Goal: Task Accomplishment & Management: Use online tool/utility

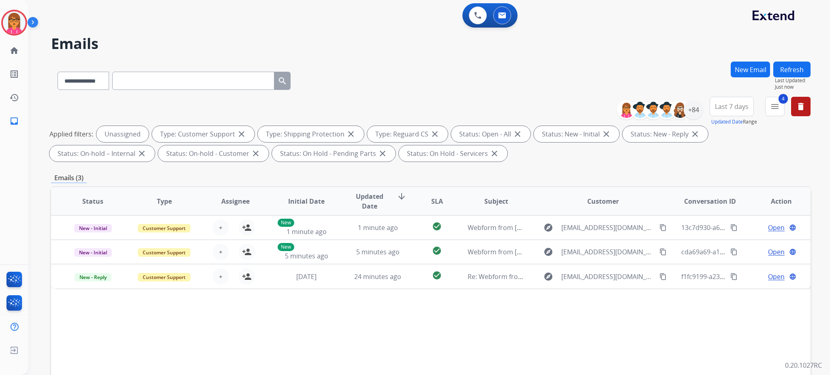
select select "**********"
click at [792, 64] on button "Refresh" at bounding box center [791, 70] width 37 height 16
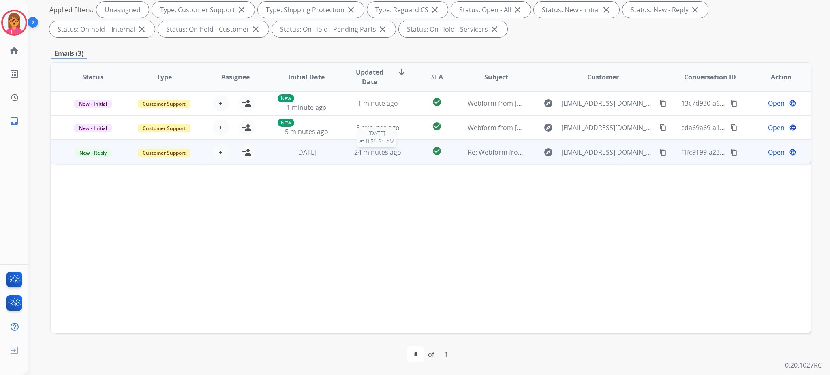
click at [385, 152] on span "24 minutes ago" at bounding box center [377, 152] width 47 height 9
click at [385, 149] on span "24 minutes ago" at bounding box center [377, 152] width 47 height 9
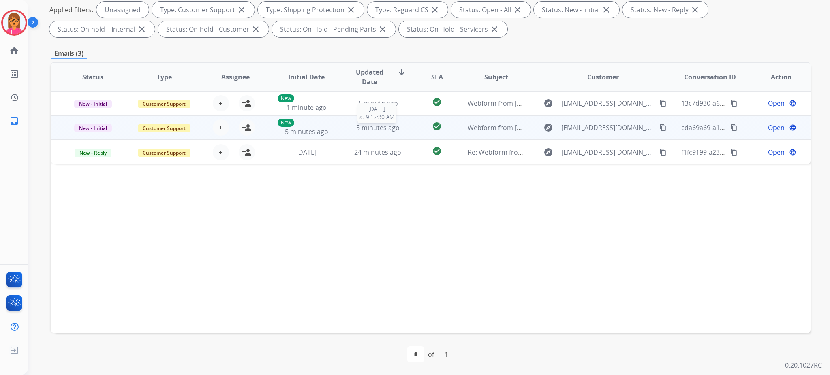
click at [370, 123] on span "5 minutes ago" at bounding box center [377, 127] width 43 height 9
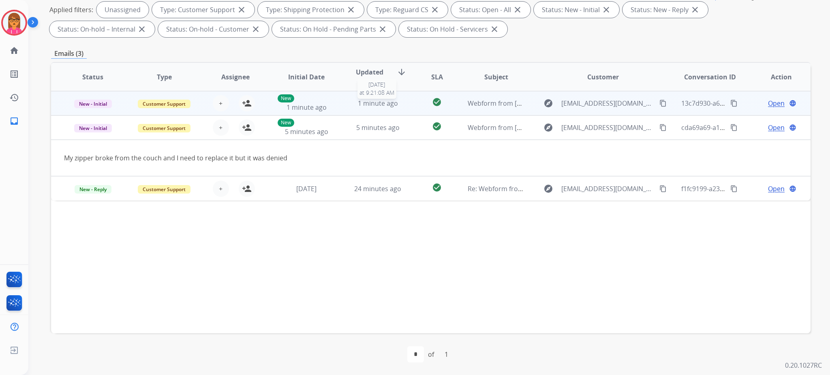
click at [373, 107] on span "1 minute ago" at bounding box center [378, 103] width 40 height 9
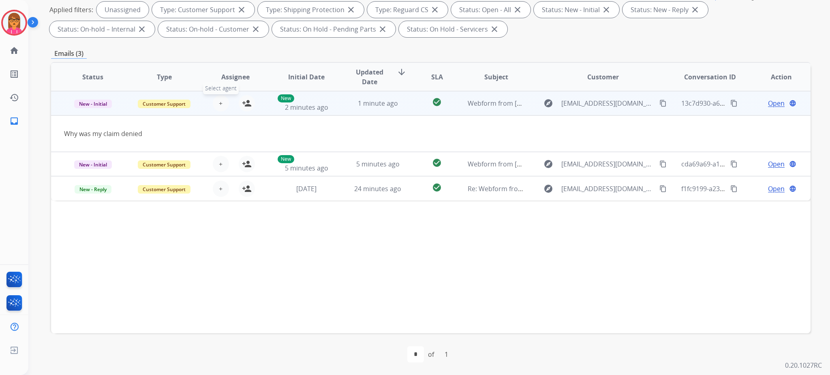
click at [219, 102] on span "+" at bounding box center [221, 103] width 4 height 10
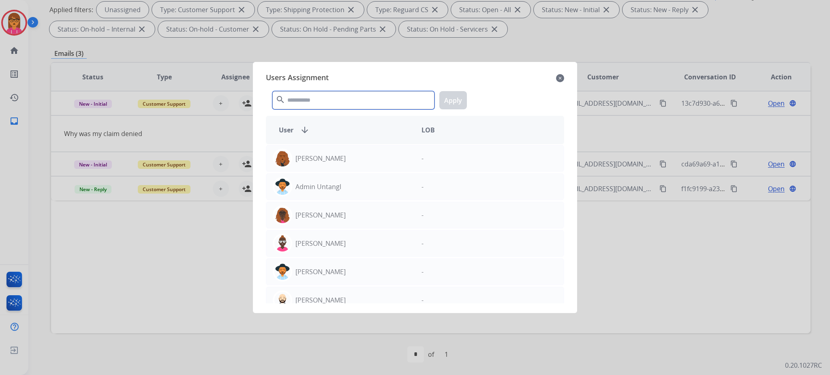
click at [361, 101] on input "text" at bounding box center [353, 100] width 162 height 18
click at [308, 97] on input "text" at bounding box center [353, 100] width 162 height 18
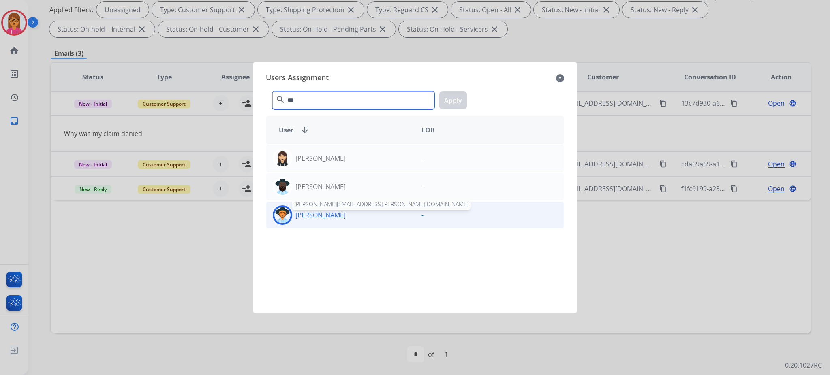
type input "***"
click at [323, 218] on p "[PERSON_NAME]" at bounding box center [320, 215] width 50 height 10
click at [456, 98] on button "Apply" at bounding box center [453, 100] width 28 height 18
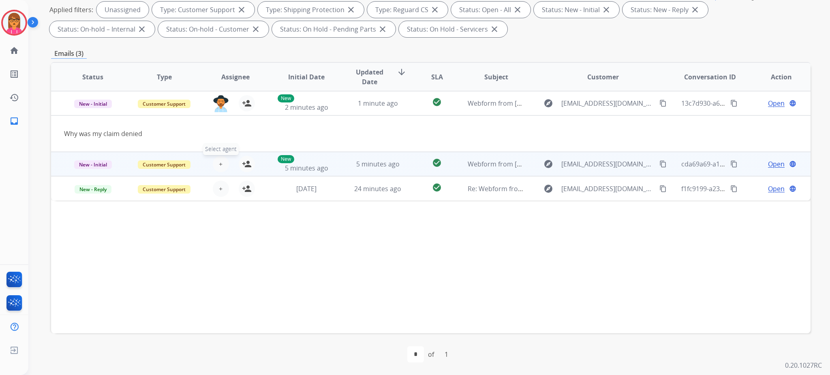
click at [225, 161] on button "+ Select agent" at bounding box center [221, 164] width 16 height 16
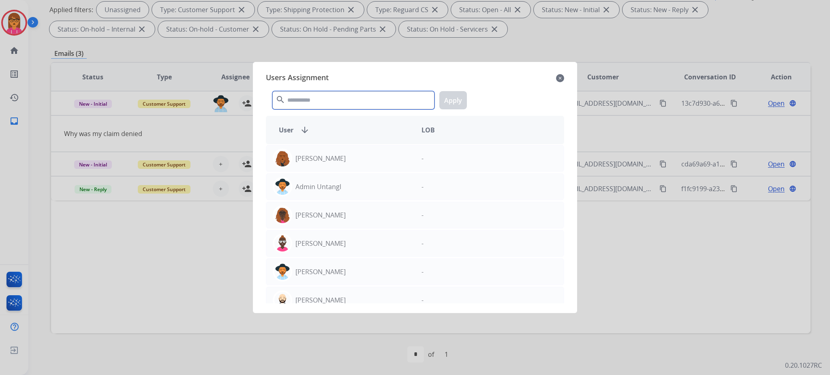
click at [310, 100] on input "text" at bounding box center [353, 100] width 162 height 18
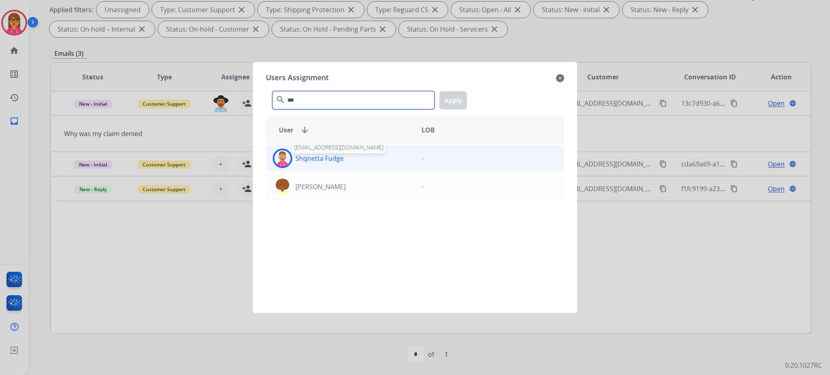
type input "***"
click at [326, 163] on p "Shqnetta Fudge" at bounding box center [319, 159] width 48 height 10
click at [450, 105] on button "Apply" at bounding box center [453, 100] width 28 height 18
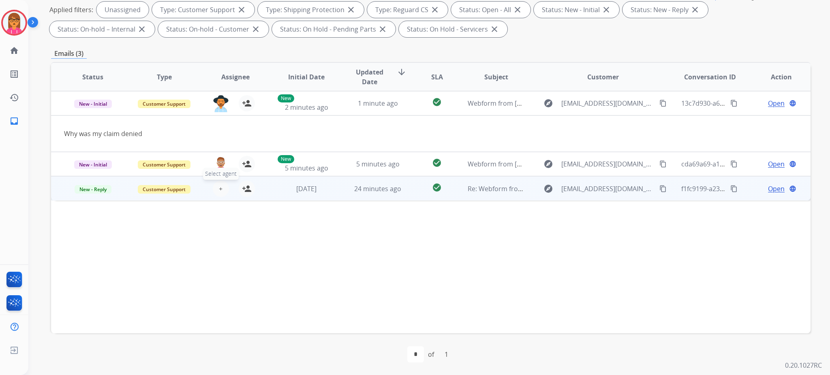
click at [216, 191] on button "+ Select agent" at bounding box center [221, 189] width 16 height 16
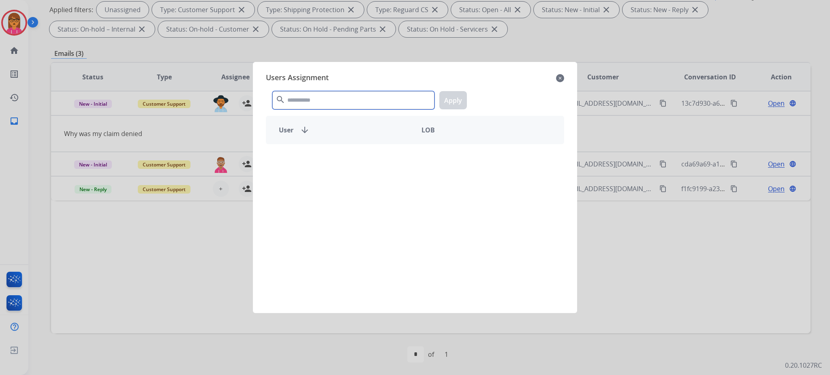
click at [347, 107] on input "text" at bounding box center [353, 100] width 162 height 18
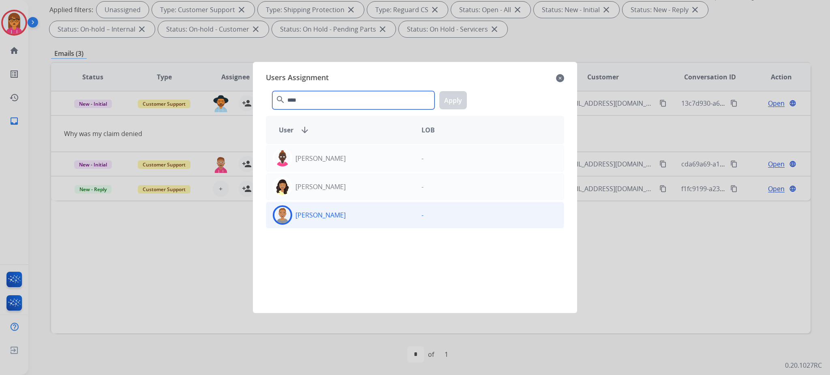
type input "****"
click at [334, 208] on div "[PERSON_NAME]" at bounding box center [340, 215] width 149 height 19
click at [461, 103] on button "Apply" at bounding box center [453, 100] width 28 height 18
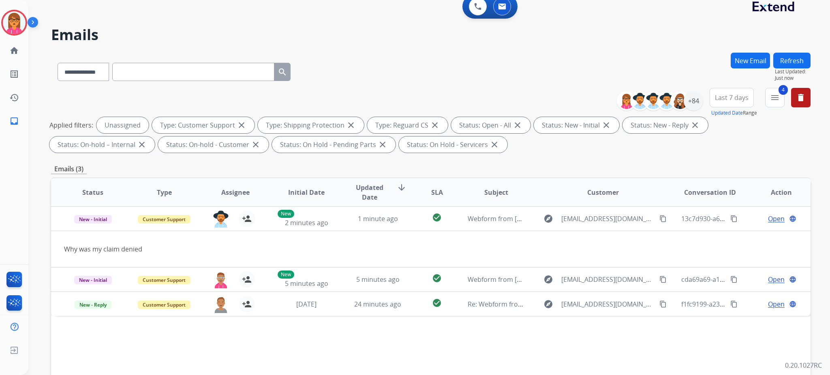
scroll to position [0, 0]
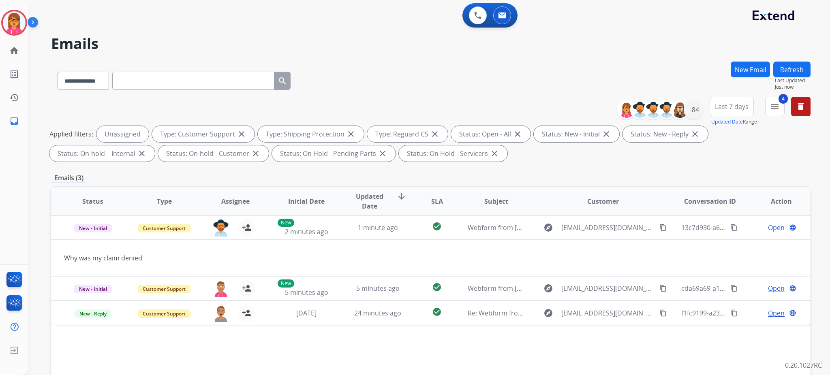
click at [798, 69] on button "Refresh" at bounding box center [791, 70] width 37 height 16
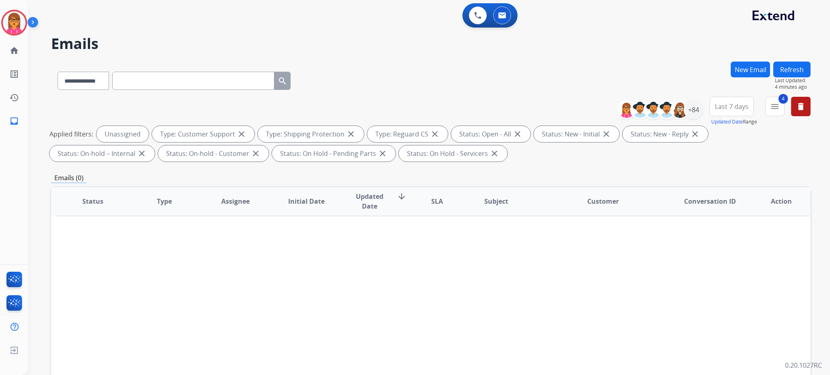
click at [800, 69] on button "Refresh" at bounding box center [791, 70] width 37 height 16
